Goal: Complete application form

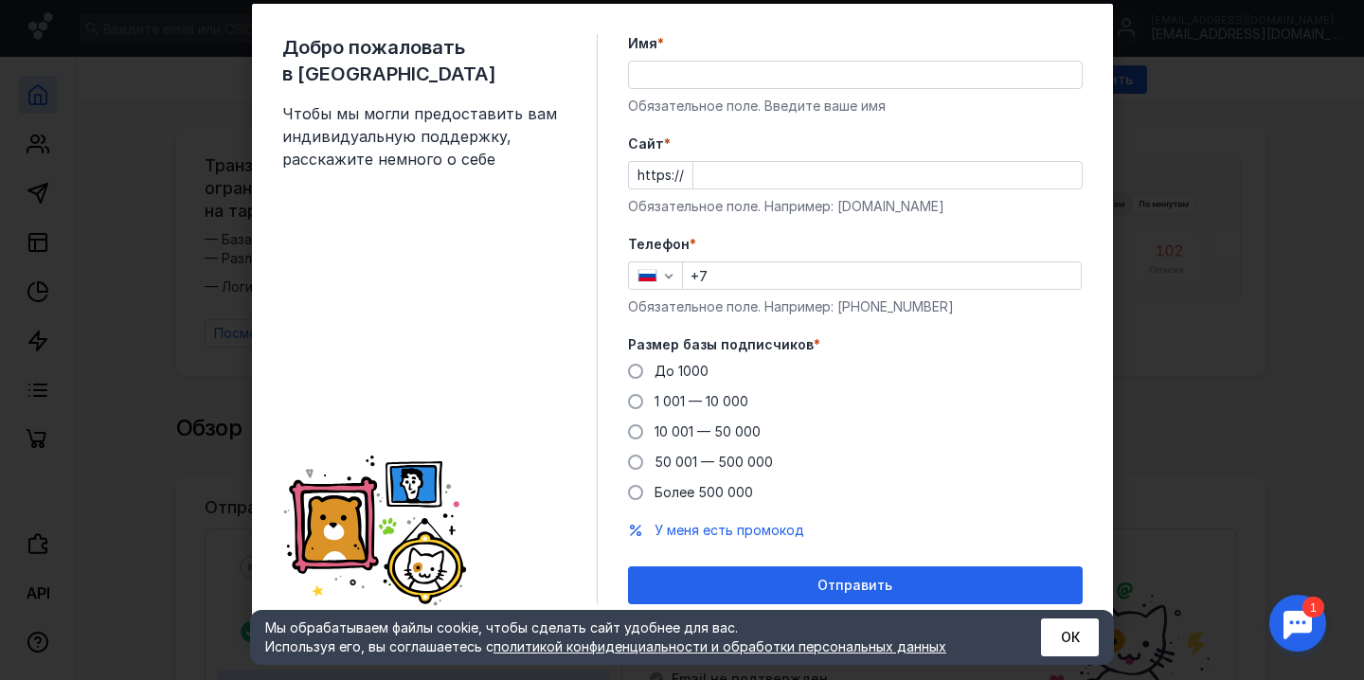
scroll to position [45, 0]
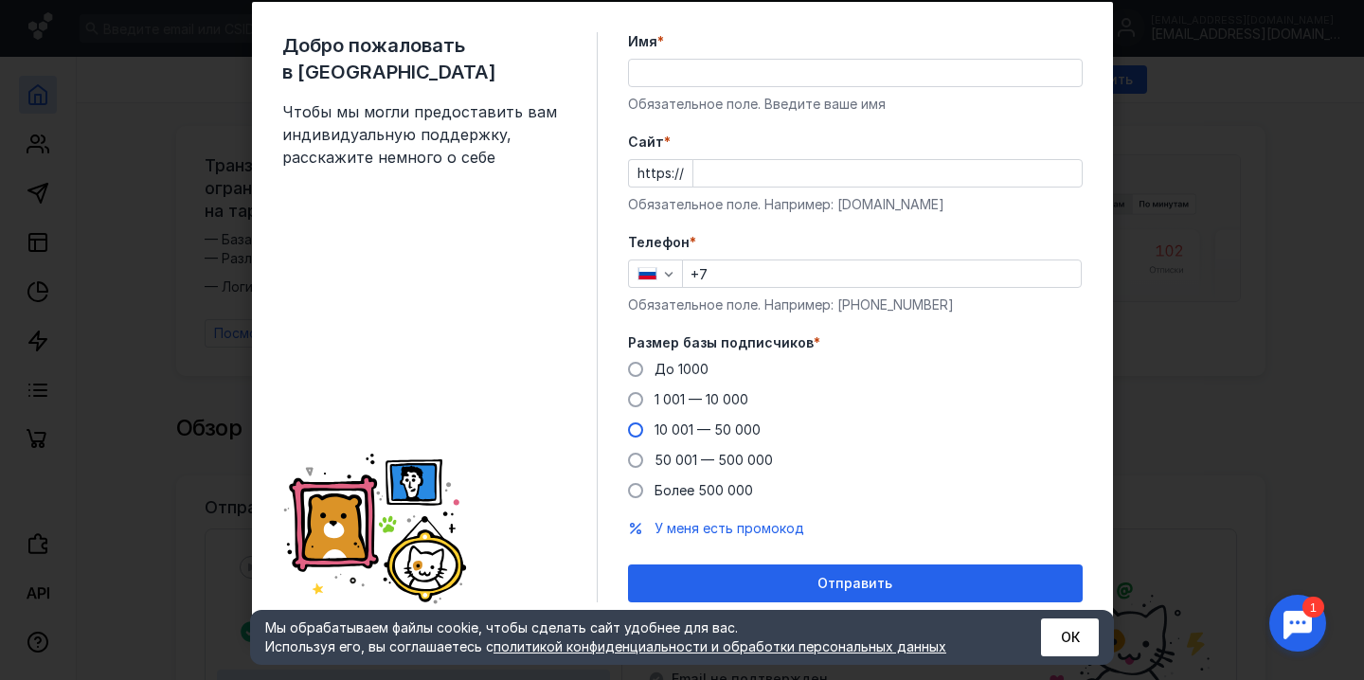
click at [714, 431] on span "10 001 — 50 000" at bounding box center [707, 429] width 106 height 16
click at [0, 0] on input "10 001 — 50 000" at bounding box center [0, 0] width 0 height 0
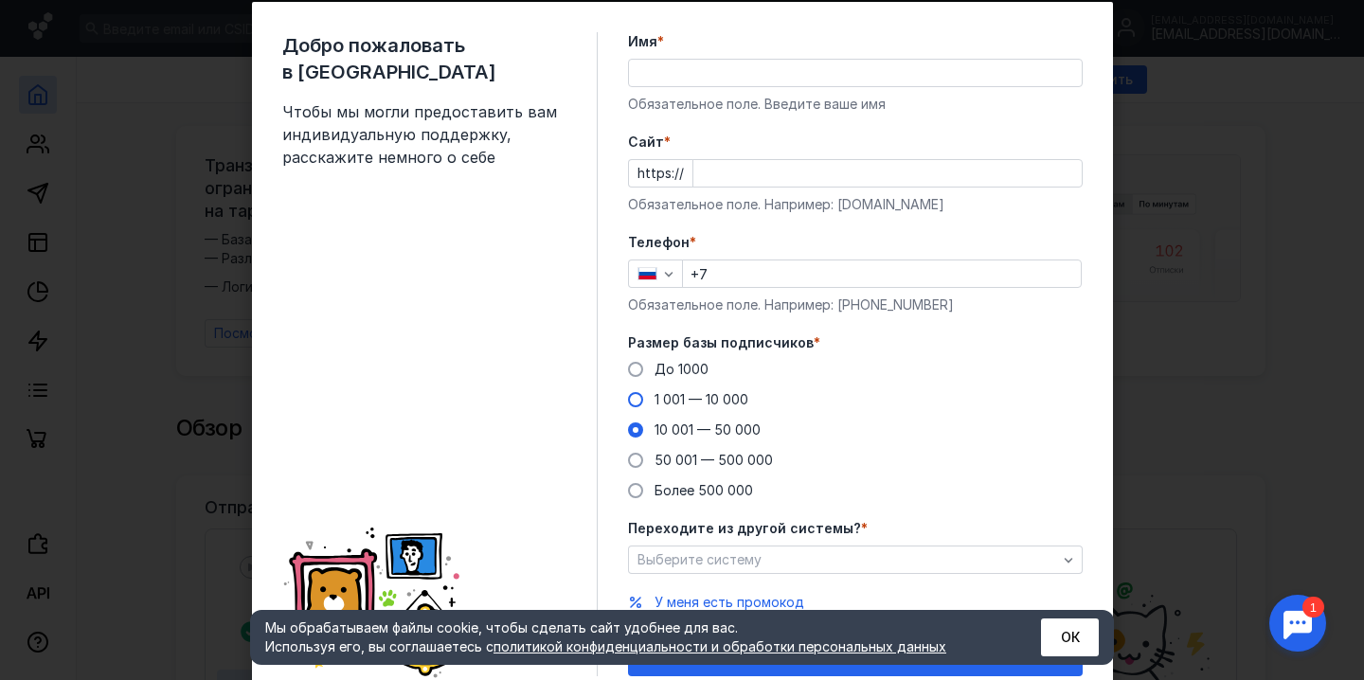
click at [708, 400] on span "1 001 — 10 000" at bounding box center [701, 399] width 94 height 16
click at [0, 0] on input "1 001 — 10 000" at bounding box center [0, 0] width 0 height 0
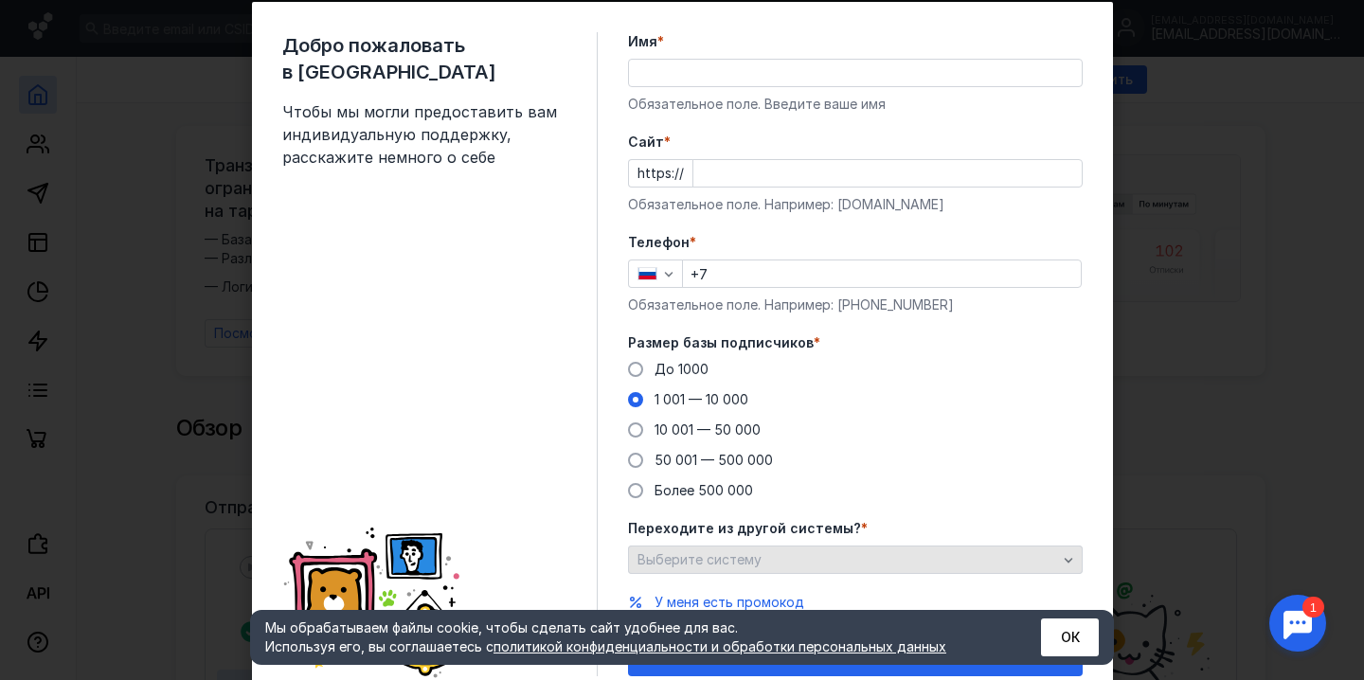
click at [712, 546] on div "Выберите систему" at bounding box center [855, 560] width 455 height 28
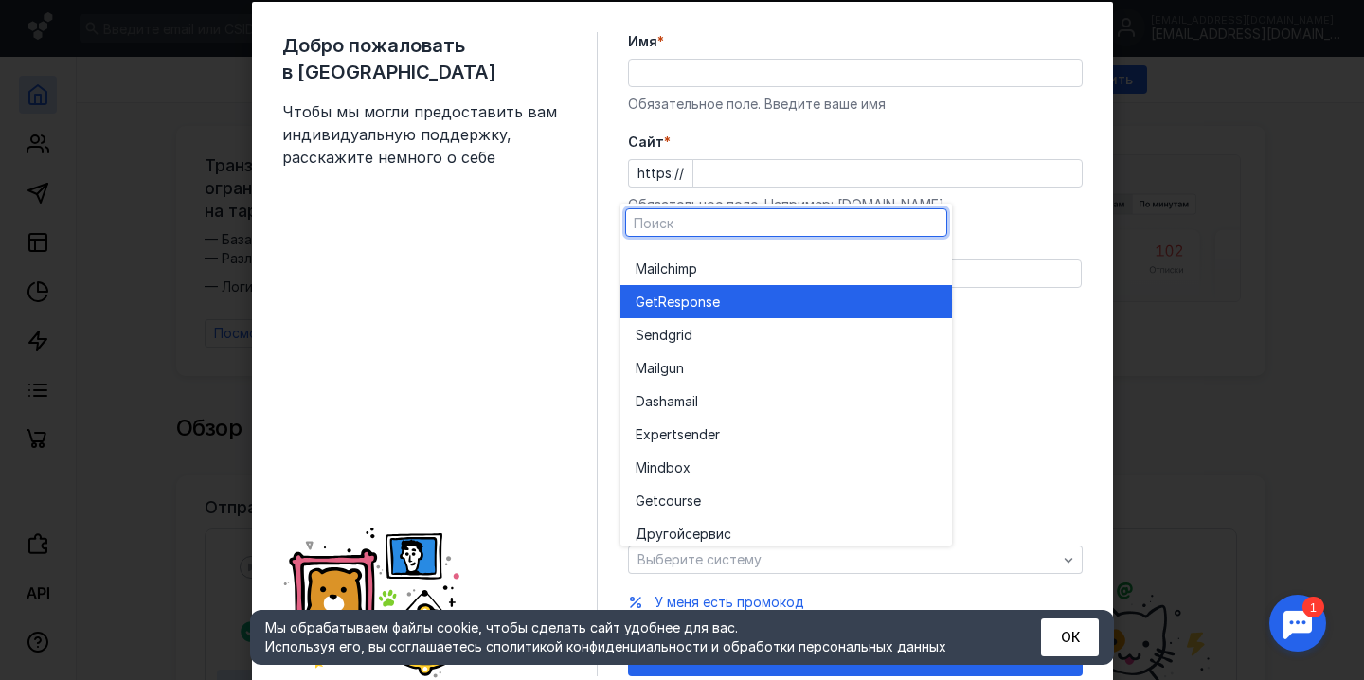
scroll to position [0, 0]
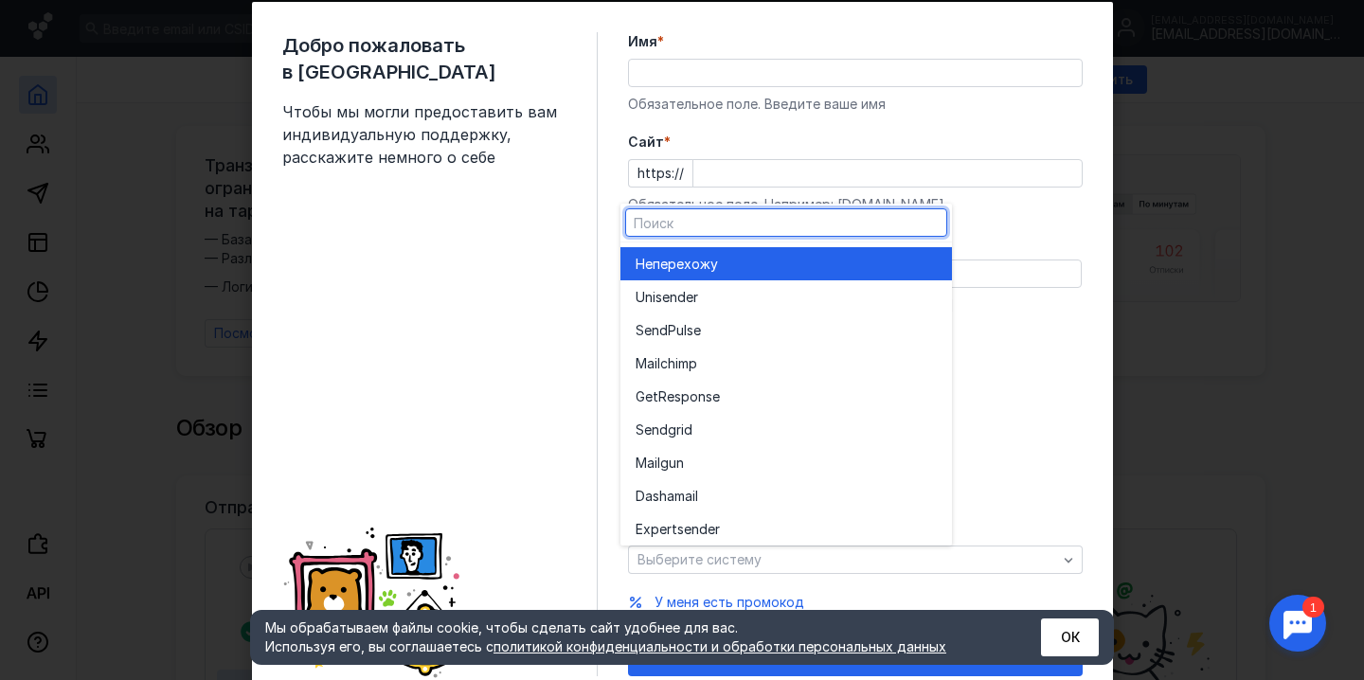
click at [731, 263] on div "Не перехожу" at bounding box center [786, 264] width 301 height 19
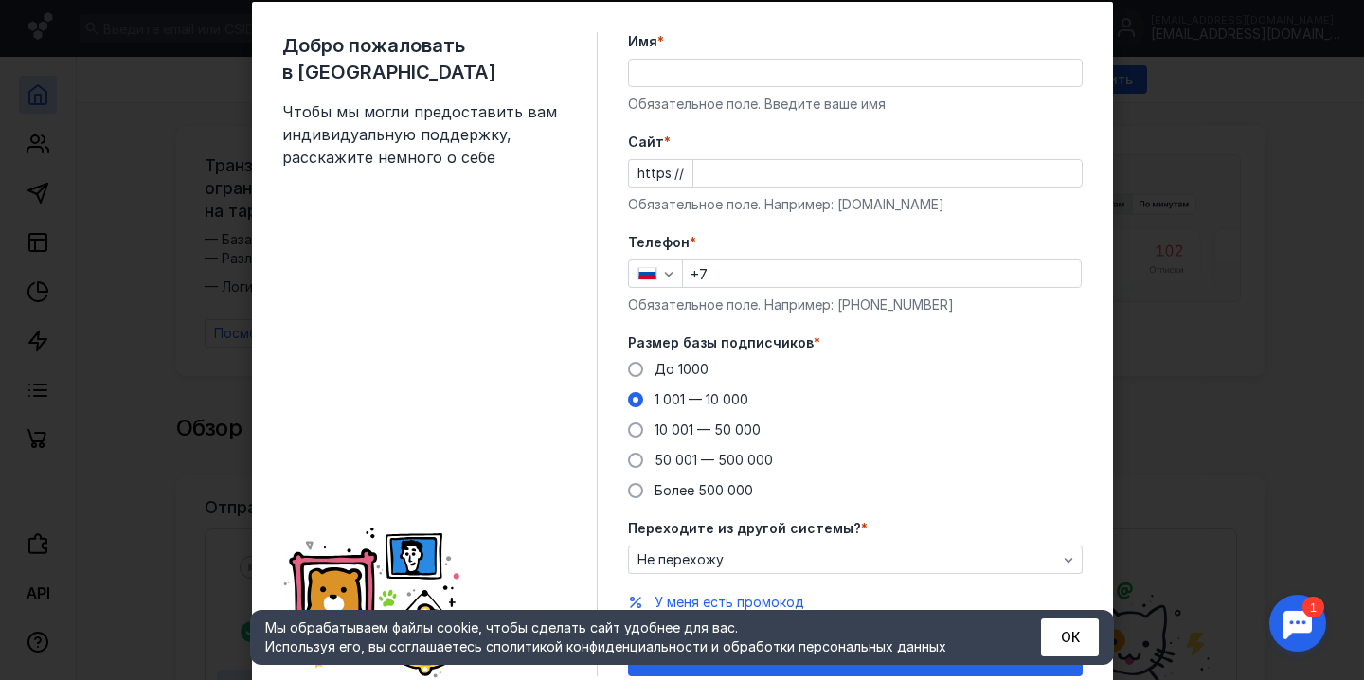
click at [765, 268] on input "+7" at bounding box center [882, 273] width 398 height 27
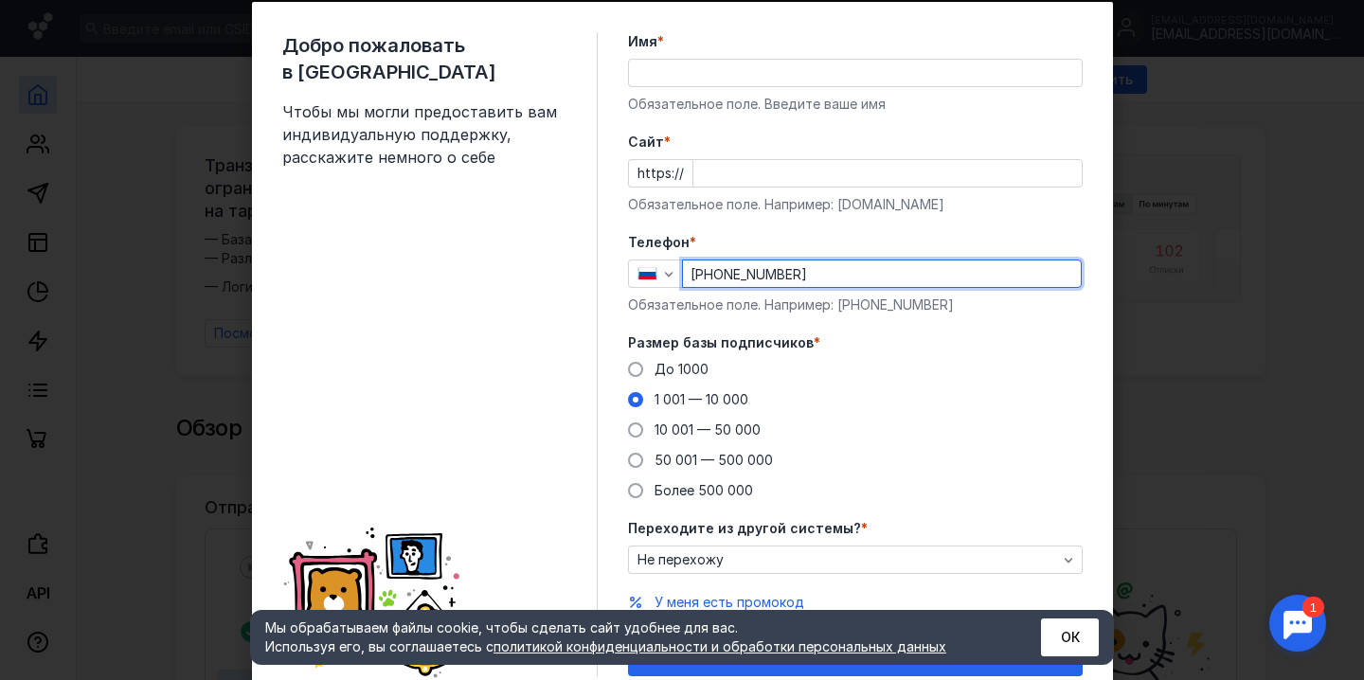
type input "[PHONE_NUMBER]"
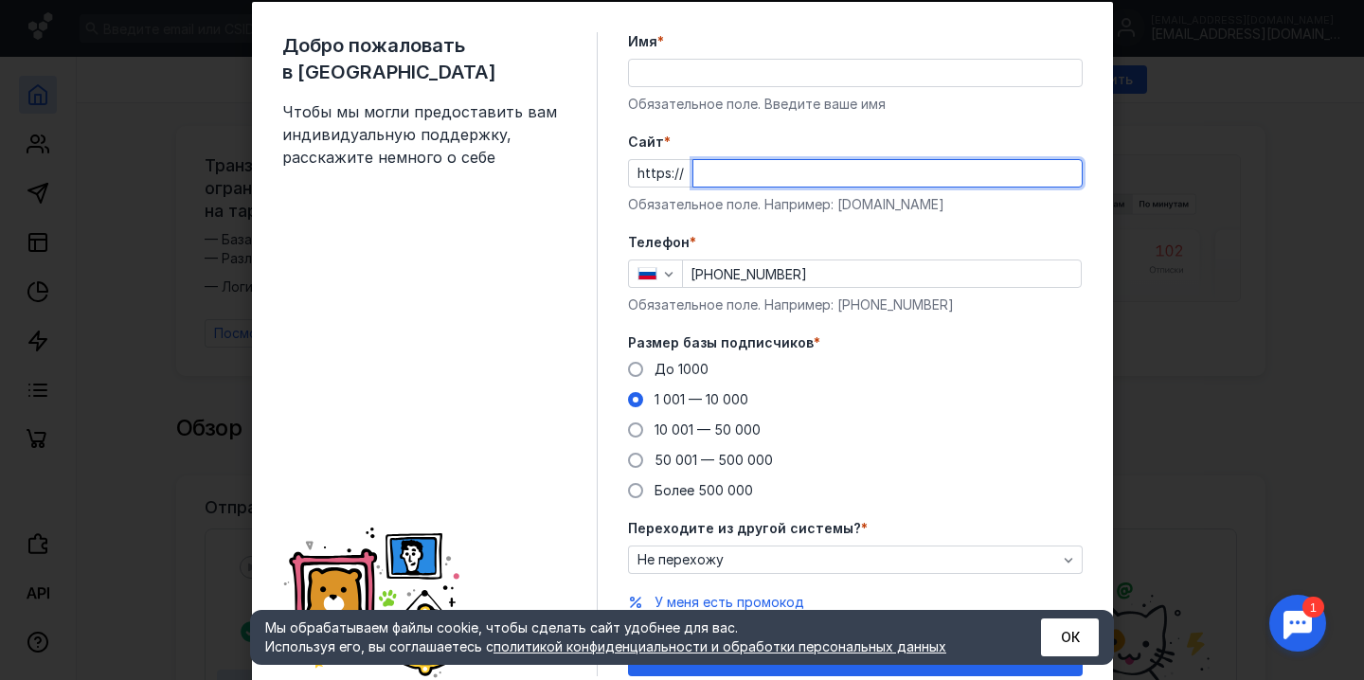
click at [764, 170] on input "Cайт *" at bounding box center [887, 173] width 388 height 27
type input "[DOMAIN_NAME]"
click at [704, 65] on input "Имя *" at bounding box center [855, 73] width 453 height 27
type input "Ф"
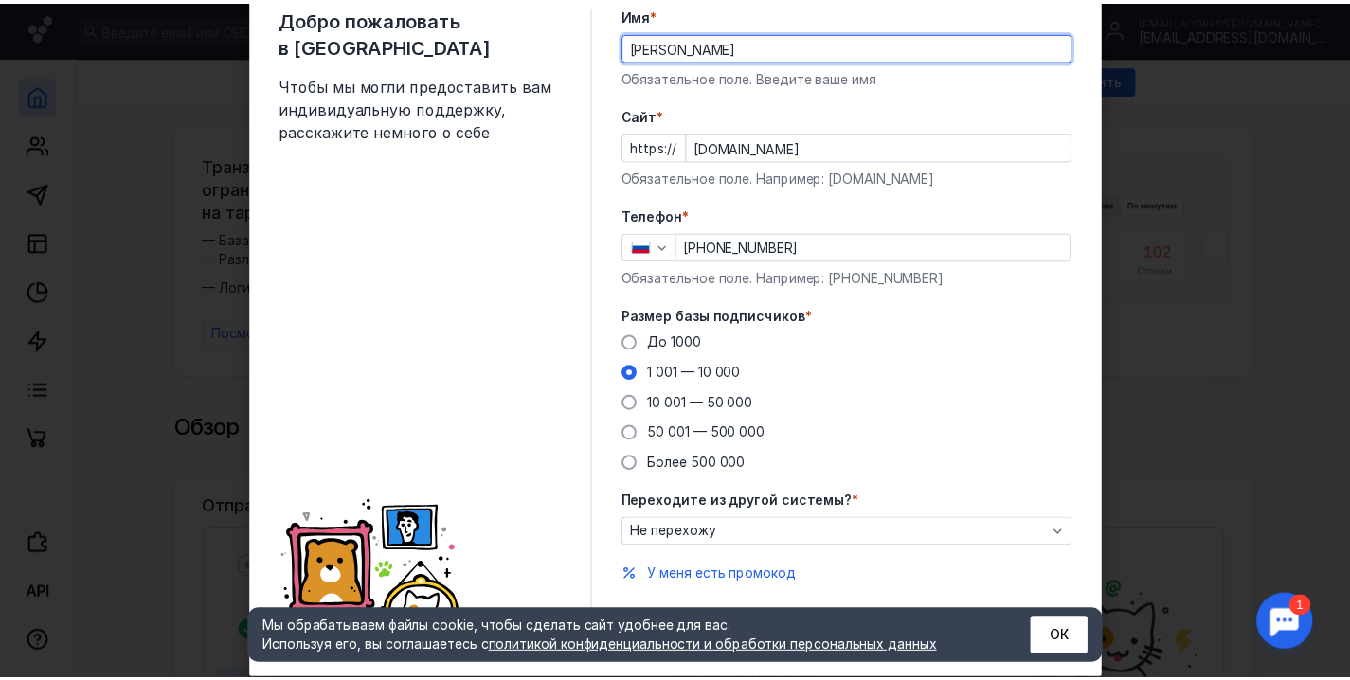
scroll to position [119, 0]
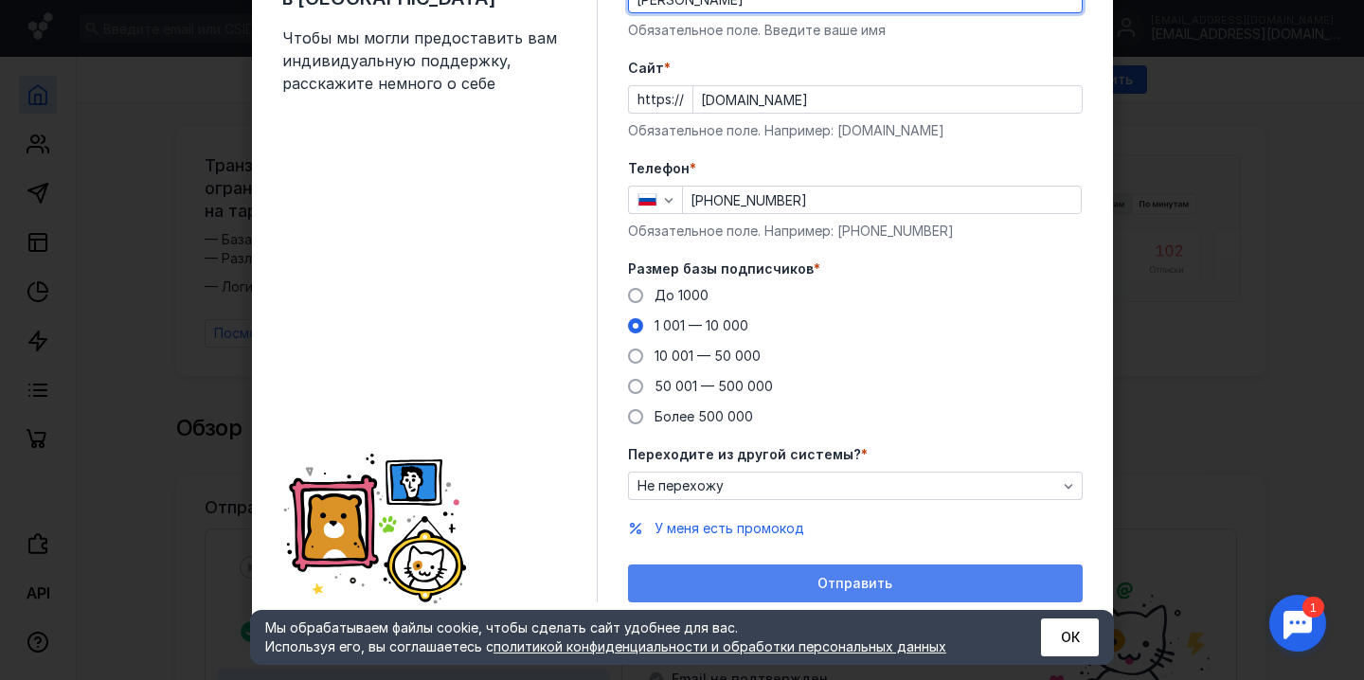
type input "[PERSON_NAME]"
click at [935, 578] on div "Отправить" at bounding box center [855, 584] width 436 height 16
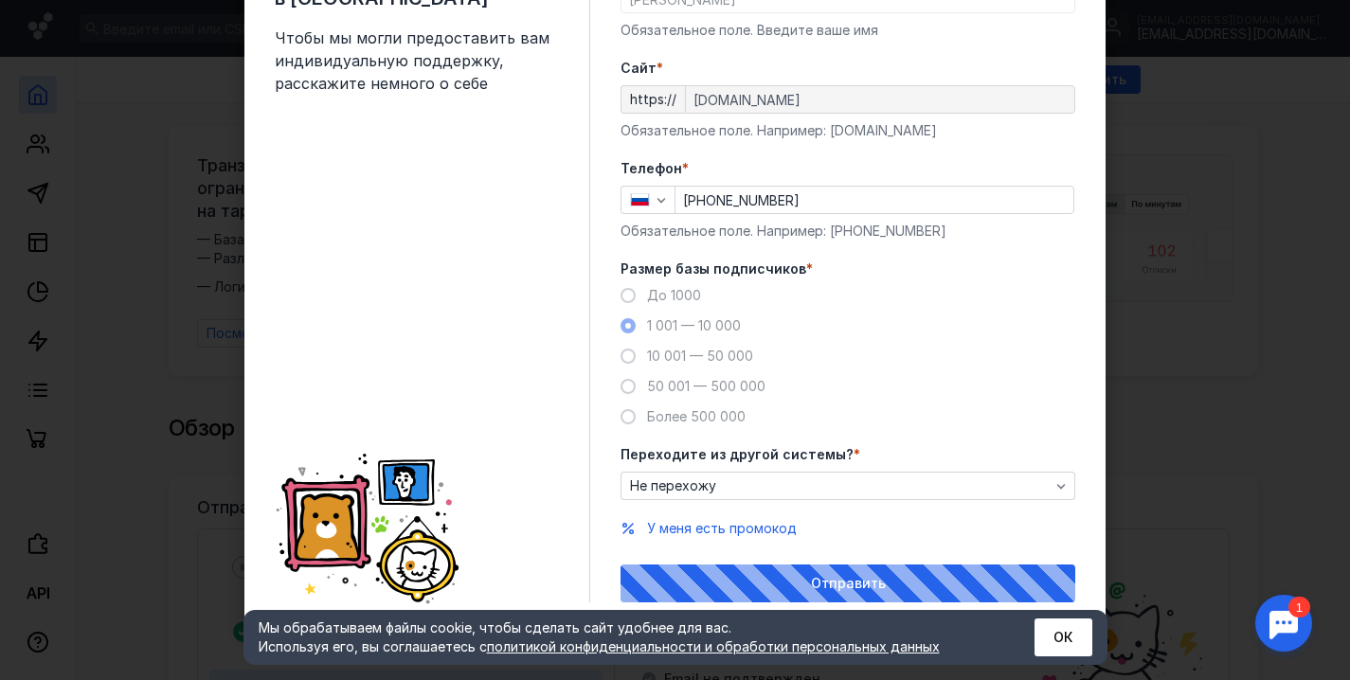
click at [486, 378] on div "Добро пожаловать в Sendsay Чтобы мы могли предоставить вам индивидуальную подде…" at bounding box center [432, 280] width 315 height 644
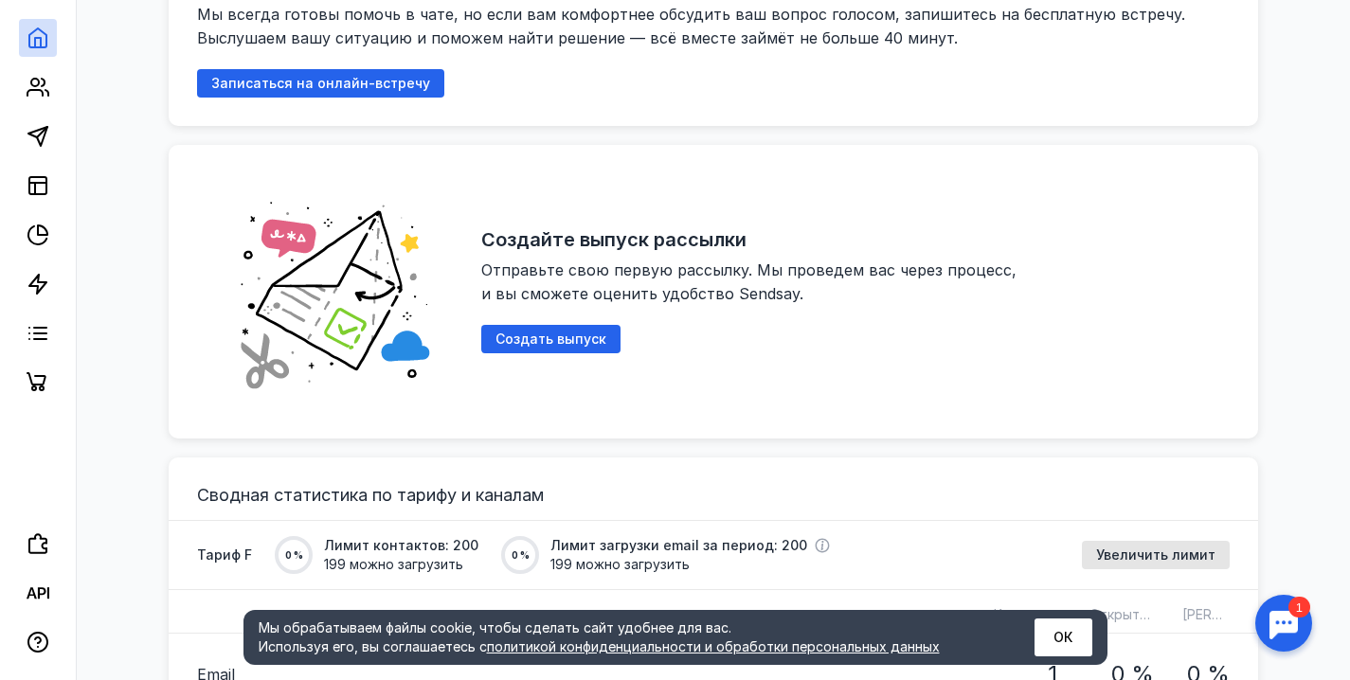
scroll to position [1137, 0]
